Goal: Use online tool/utility: Use online tool/utility

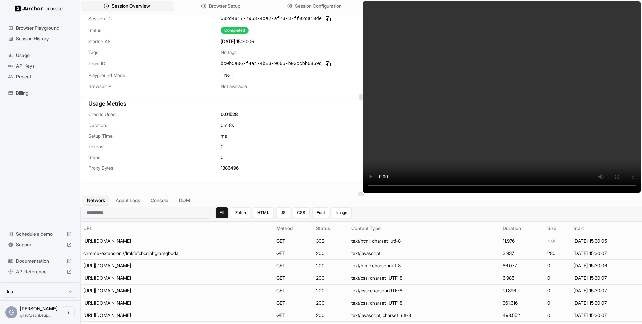
click at [168, 211] on input at bounding box center [146, 212] width 128 height 12
paste input "**********"
type input "**********"
click at [220, 262] on td "[URL][DOMAIN_NAME]" at bounding box center [177, 266] width 193 height 12
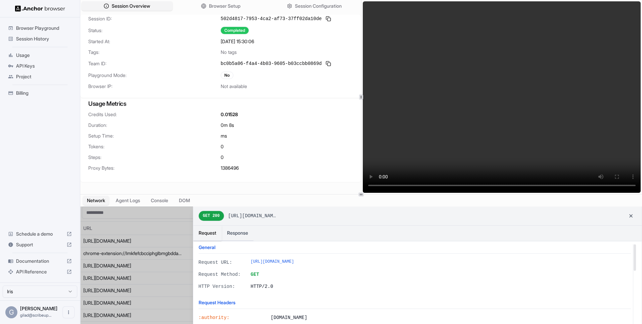
click at [170, 274] on div at bounding box center [361, 270] width 561 height 129
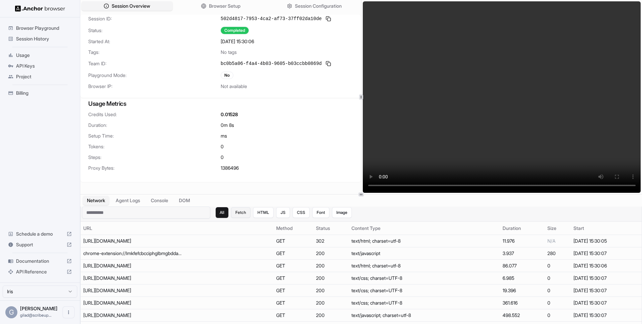
click at [238, 214] on button "Fetch" at bounding box center [240, 212] width 19 height 11
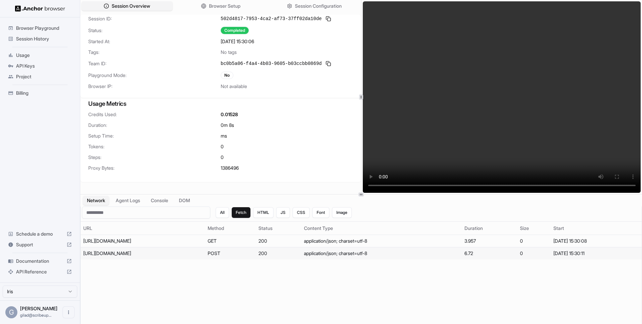
click at [200, 254] on td "[URL][DOMAIN_NAME]" at bounding box center [143, 253] width 124 height 12
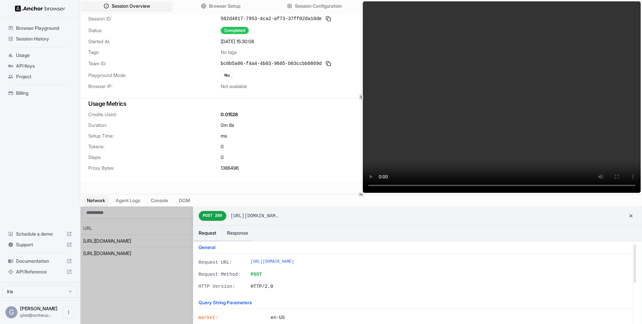
click at [163, 240] on div at bounding box center [361, 270] width 561 height 129
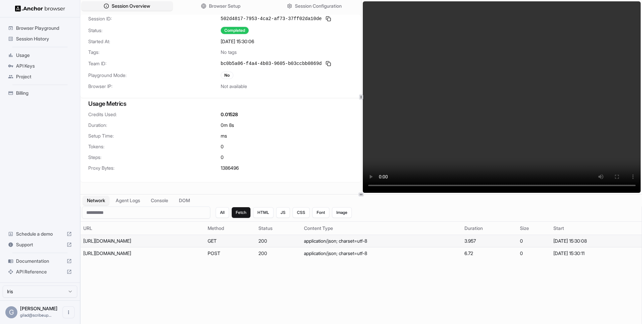
click at [163, 238] on div "[URL][DOMAIN_NAME]" at bounding box center [133, 241] width 100 height 7
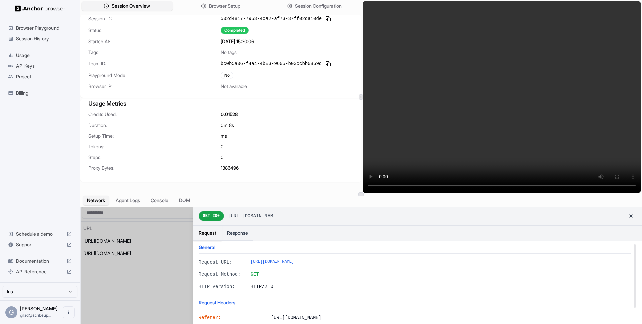
click at [162, 252] on div at bounding box center [361, 270] width 561 height 129
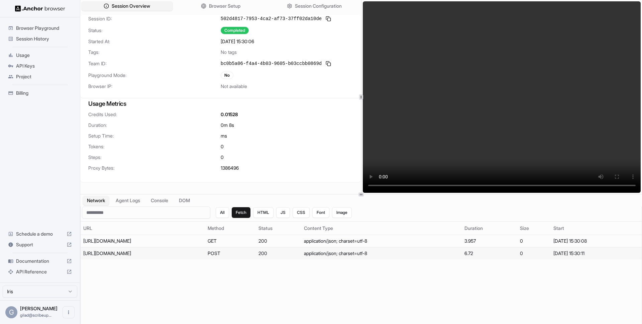
click at [162, 254] on div "[URL][DOMAIN_NAME]" at bounding box center [133, 253] width 100 height 7
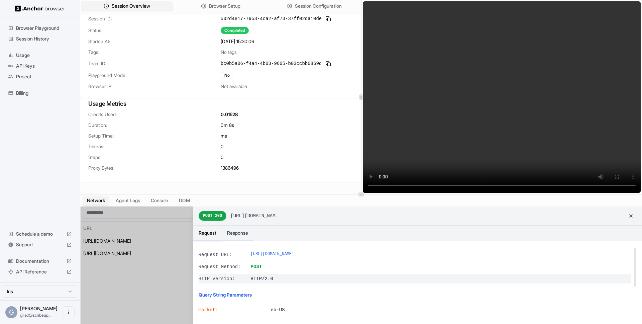
scroll to position [8, 0]
